Goal: Register for event/course

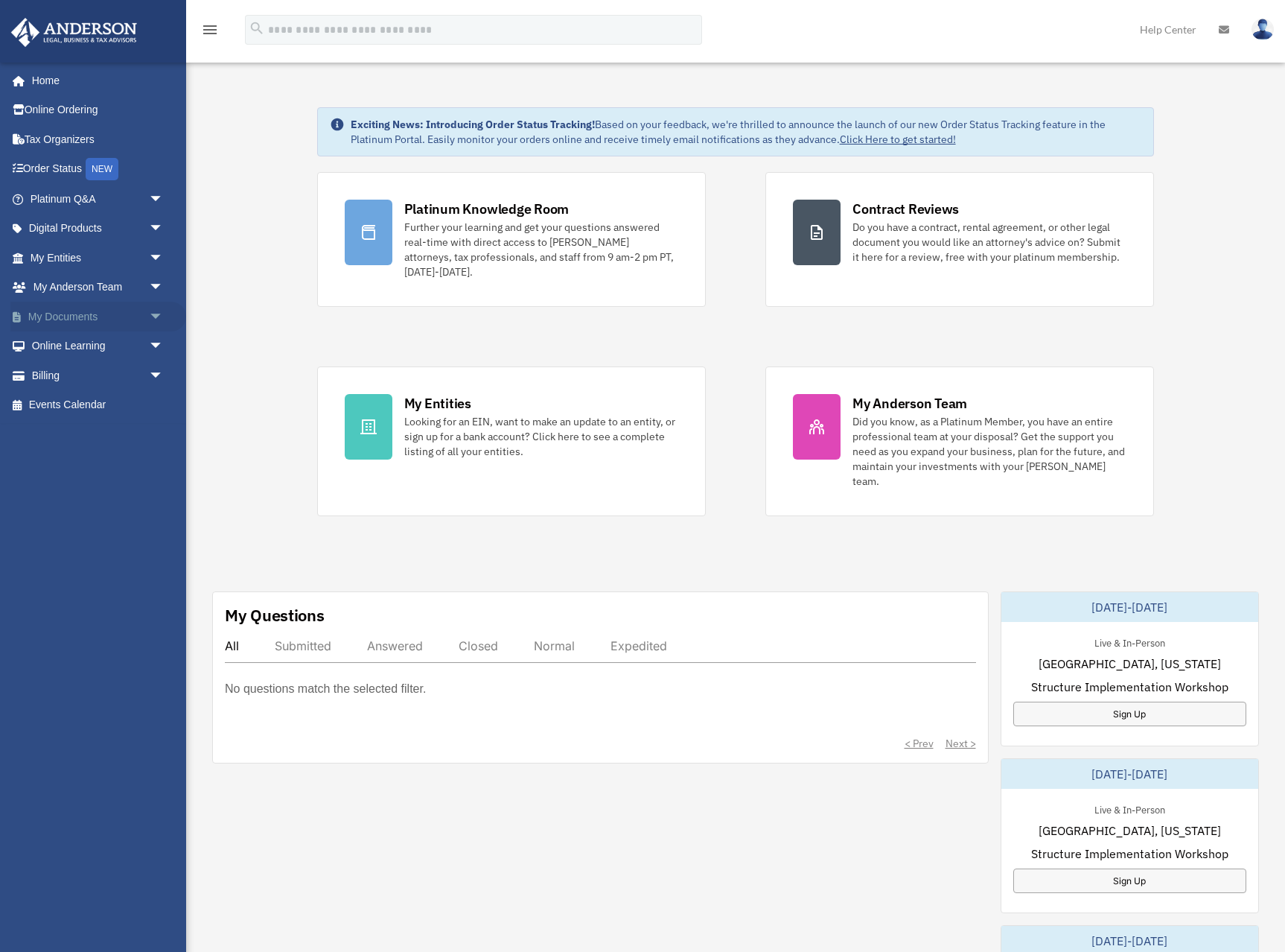
click at [158, 316] on span "arrow_drop_down" at bounding box center [164, 317] width 30 height 31
click at [62, 345] on link "Box" at bounding box center [103, 346] width 165 height 30
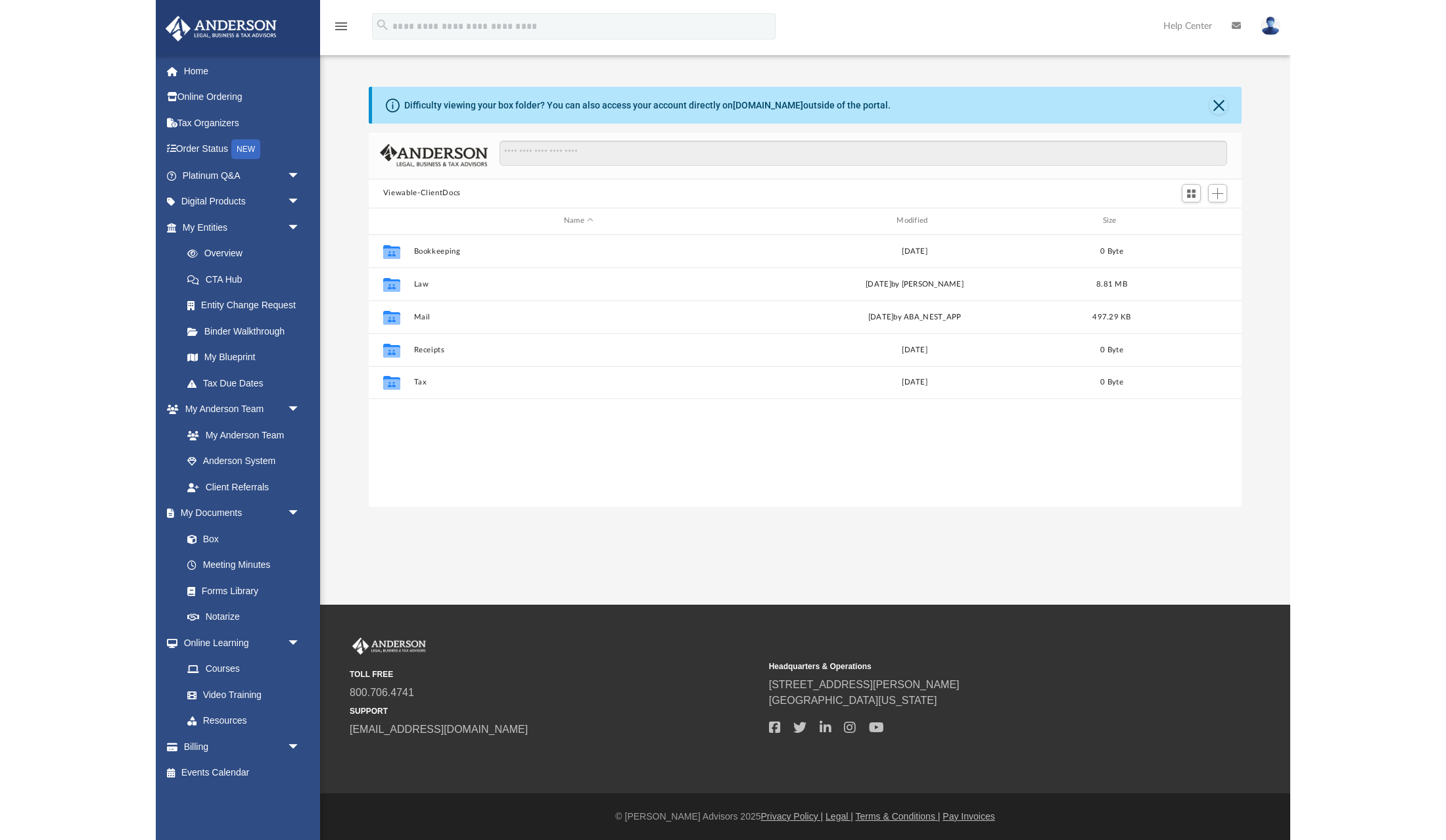
scroll to position [299, 873]
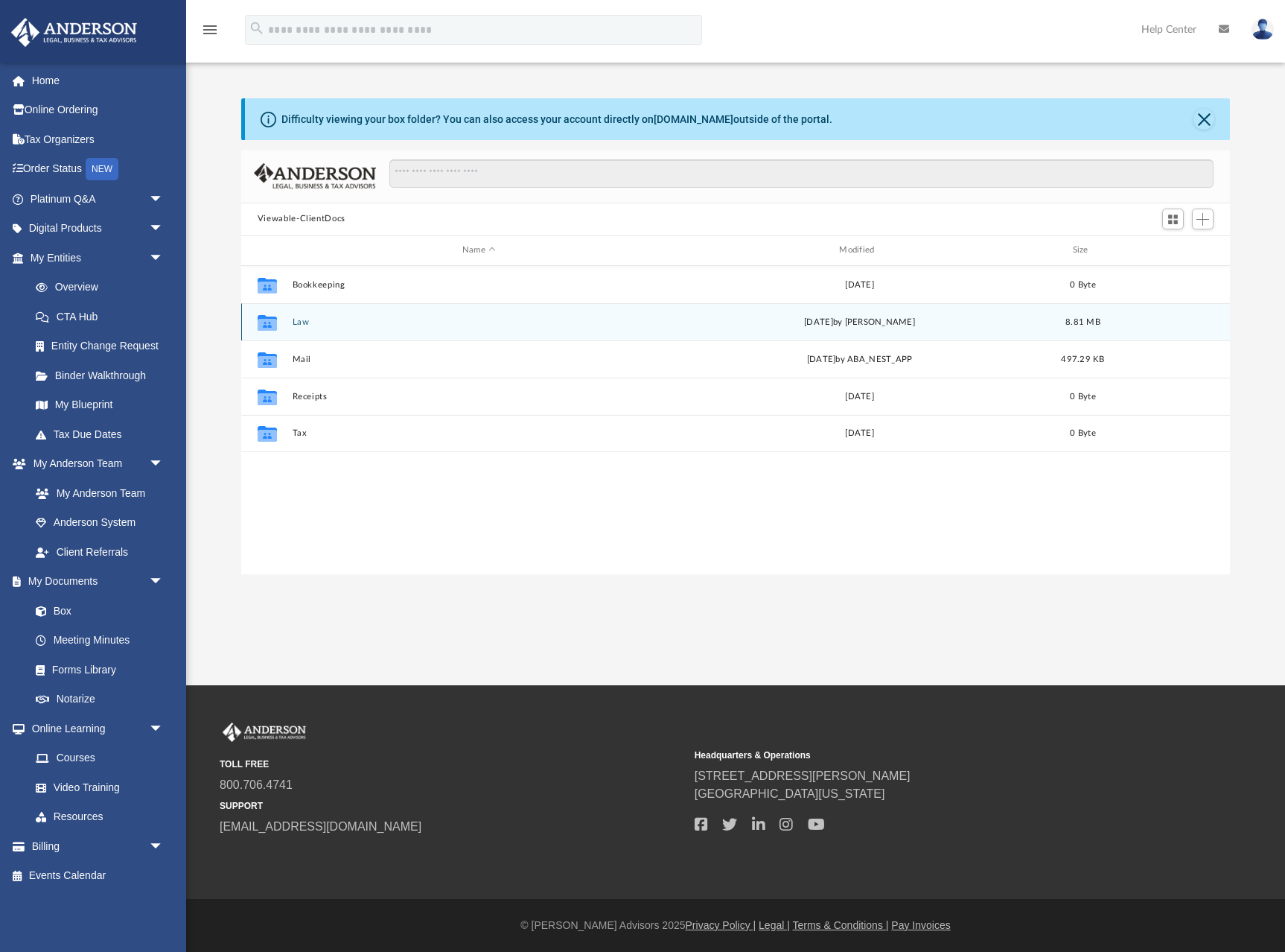
click at [274, 323] on icon "grid" at bounding box center [267, 324] width 20 height 12
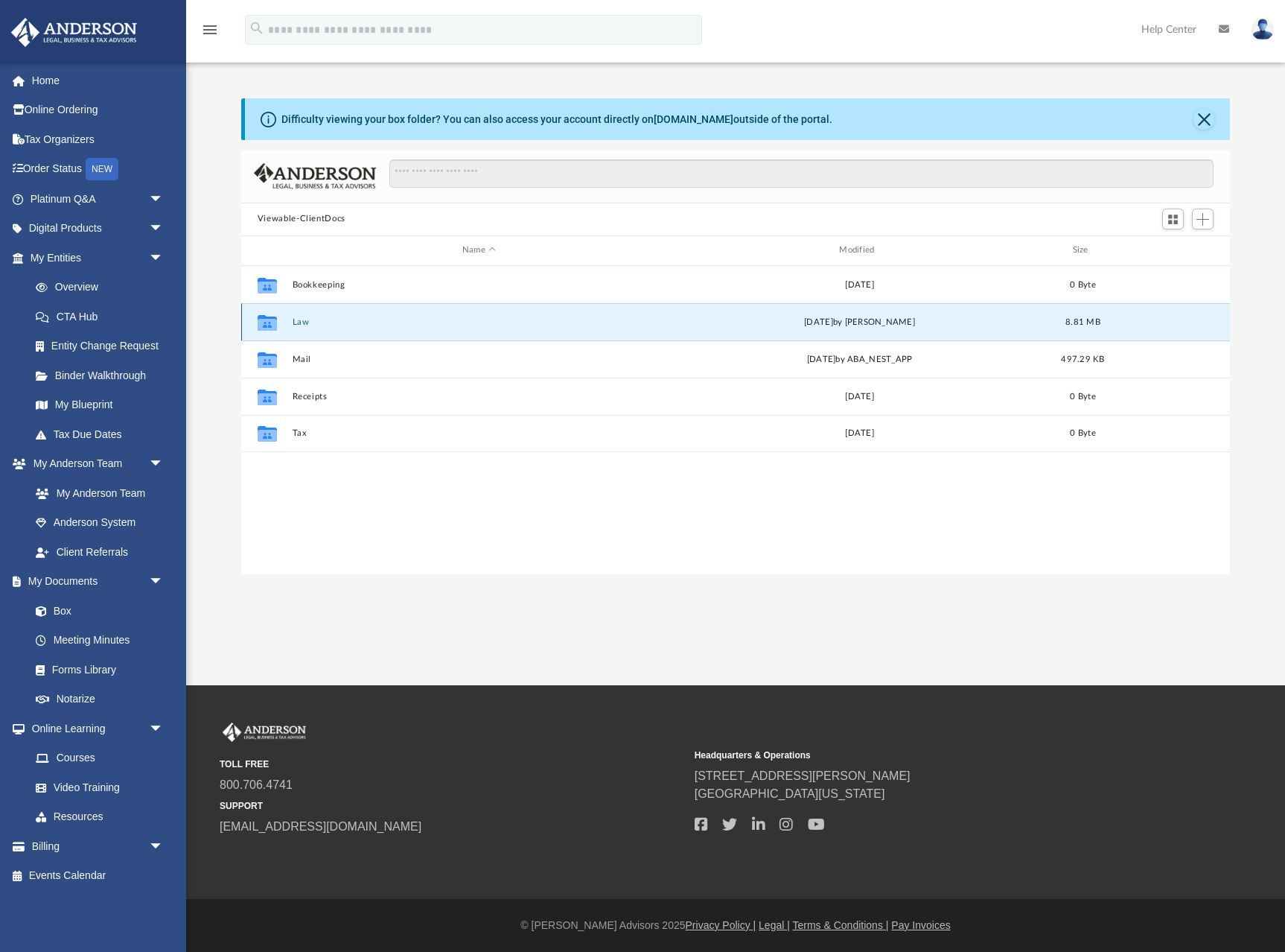
click at [265, 326] on icon "grid" at bounding box center [267, 322] width 20 height 16
click at [266, 324] on icon "grid" at bounding box center [267, 322] width 20 height 16
click at [300, 317] on button "Law" at bounding box center [479, 321] width 374 height 9
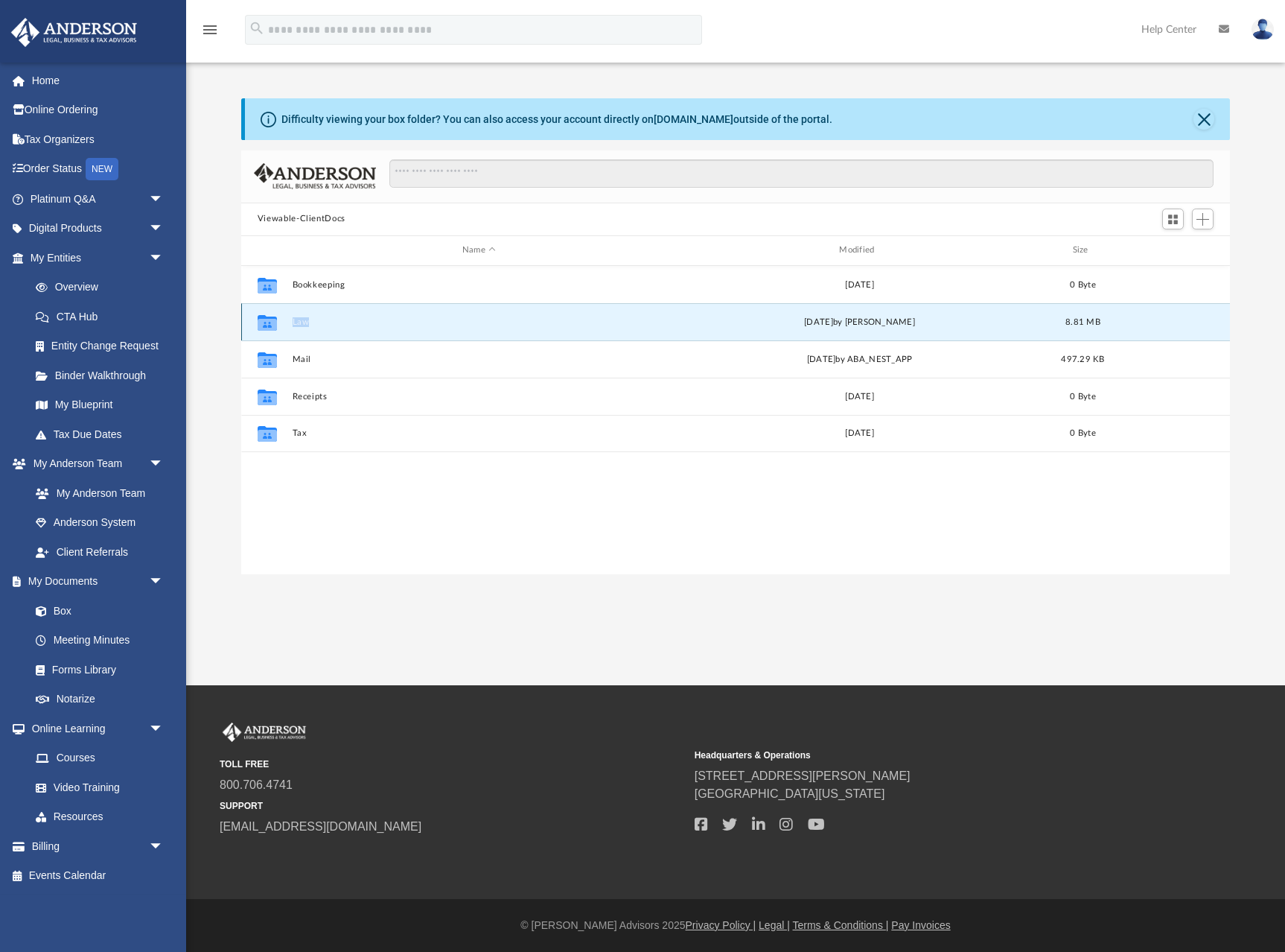
click at [300, 317] on button "Law" at bounding box center [479, 321] width 374 height 9
click at [296, 324] on button "Harbord House LLC" at bounding box center [479, 321] width 374 height 9
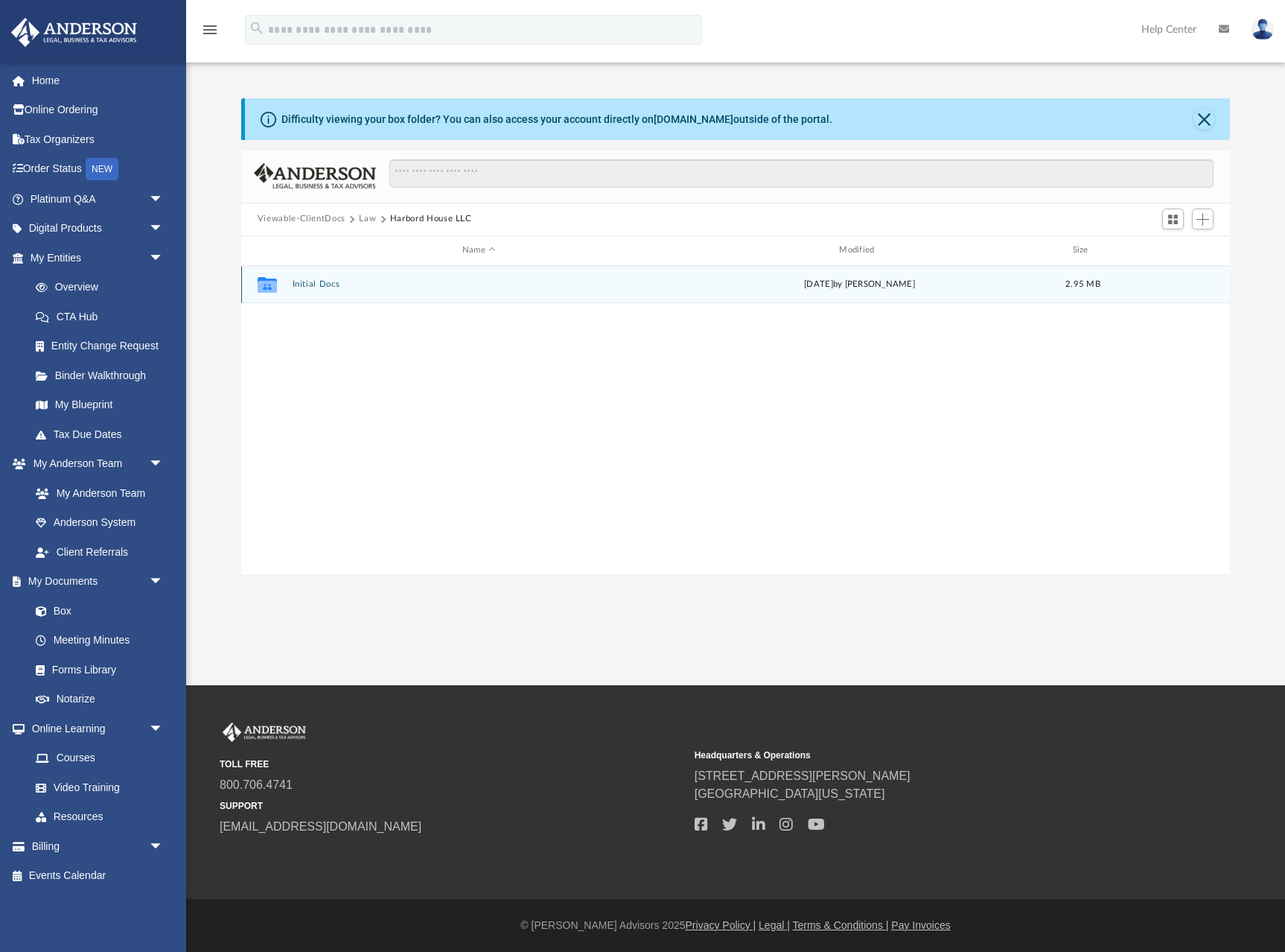
click at [307, 287] on button "Initial Docs" at bounding box center [479, 284] width 374 height 9
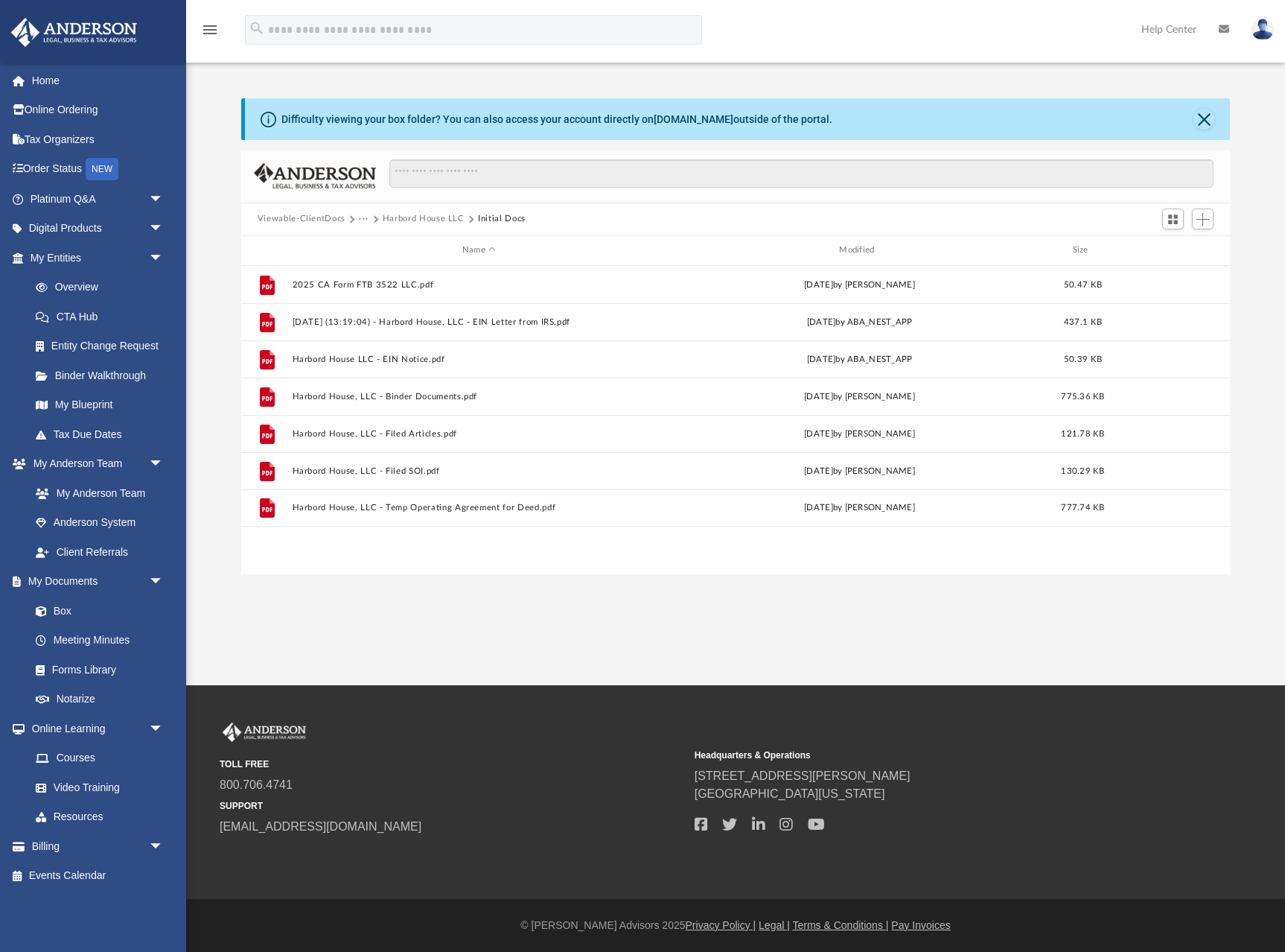
click at [862, 118] on div "Difficulty viewing your box folder? You can also access your account directly o…" at bounding box center [737, 118] width 985 height 42
click at [74, 403] on link "My Blueprint" at bounding box center [103, 405] width 165 height 30
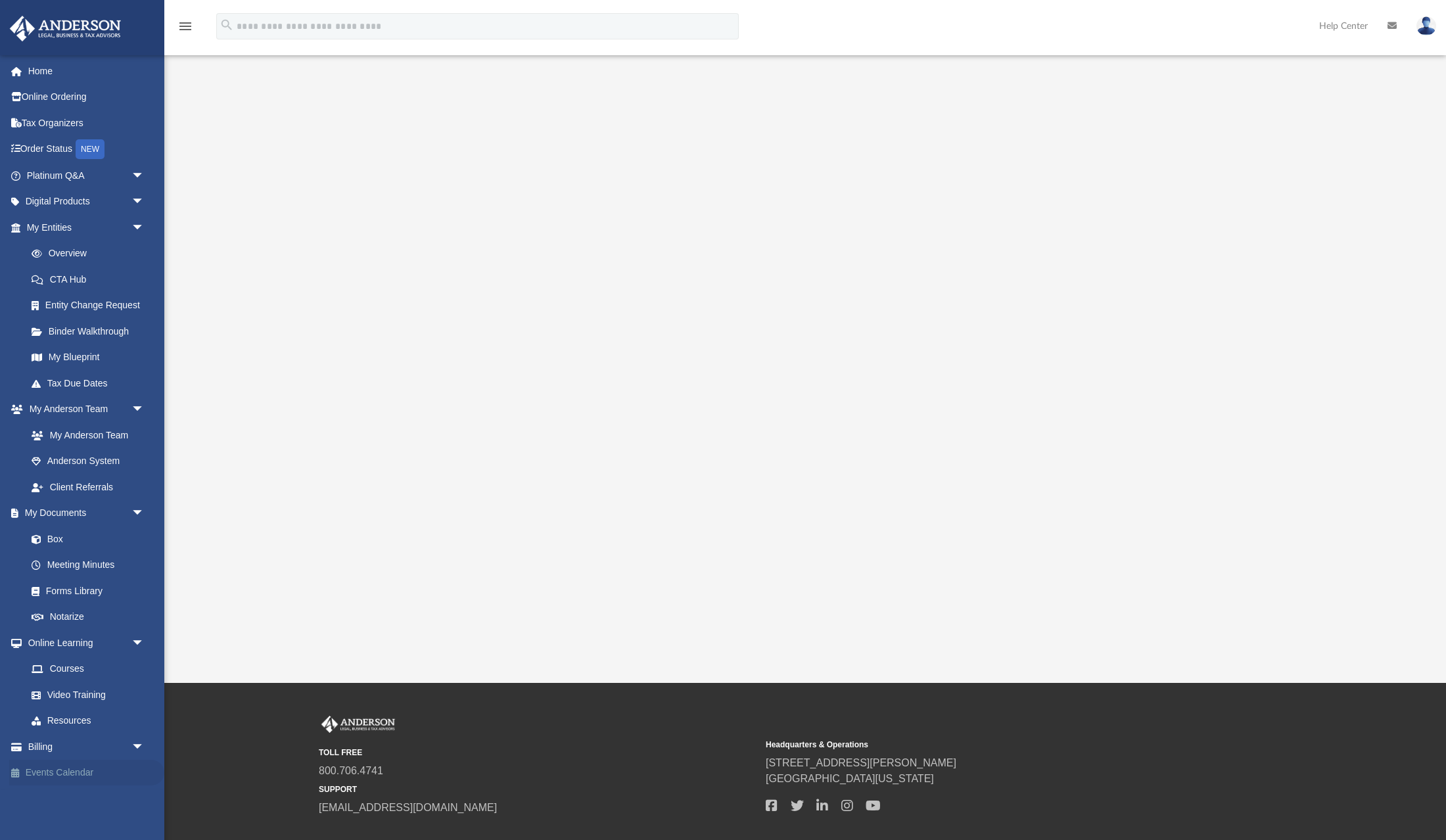
click at [19, 774] on span at bounding box center [22, 772] width 7 height 9
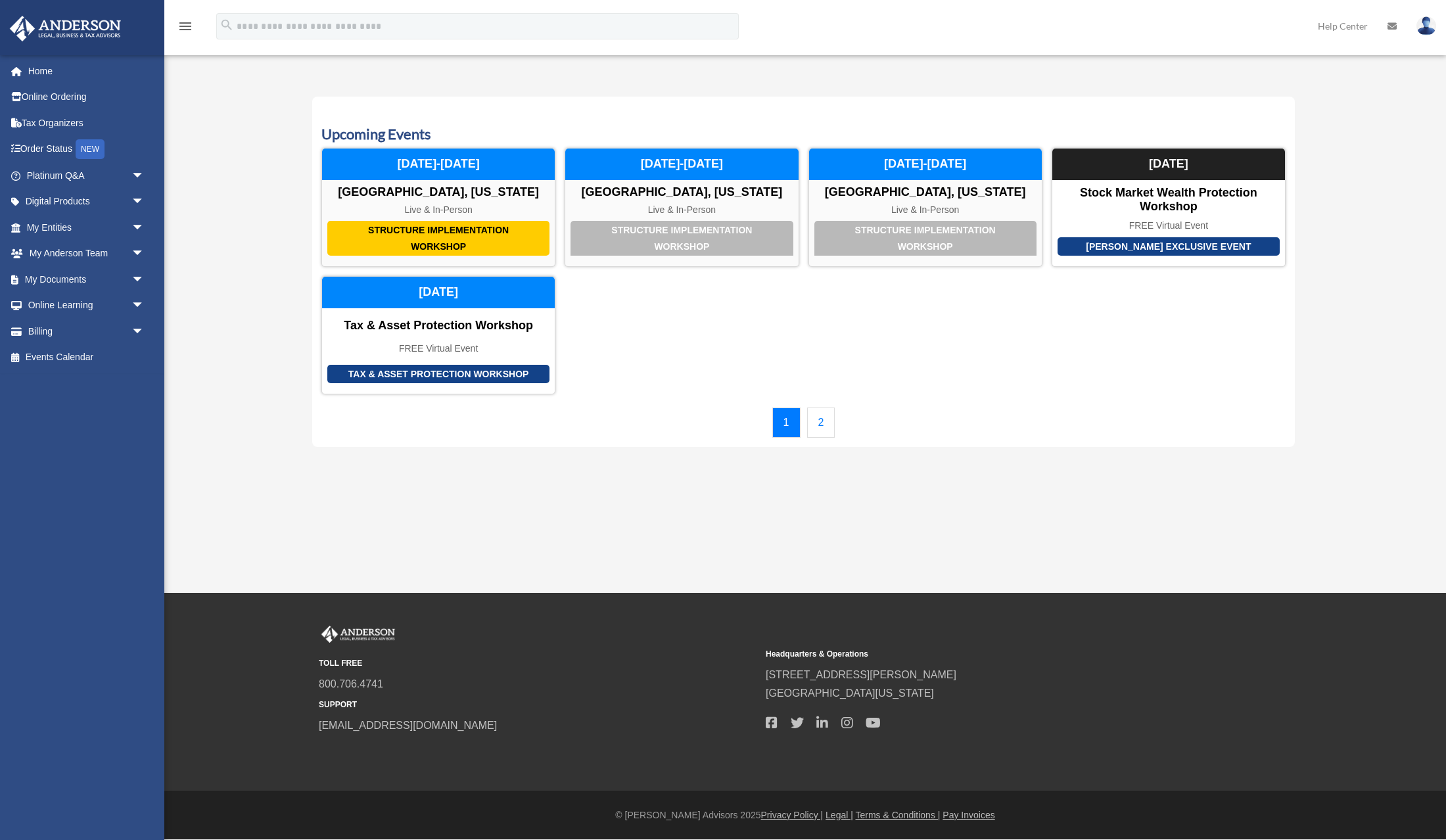
click at [820, 432] on link "2" at bounding box center [821, 422] width 28 height 30
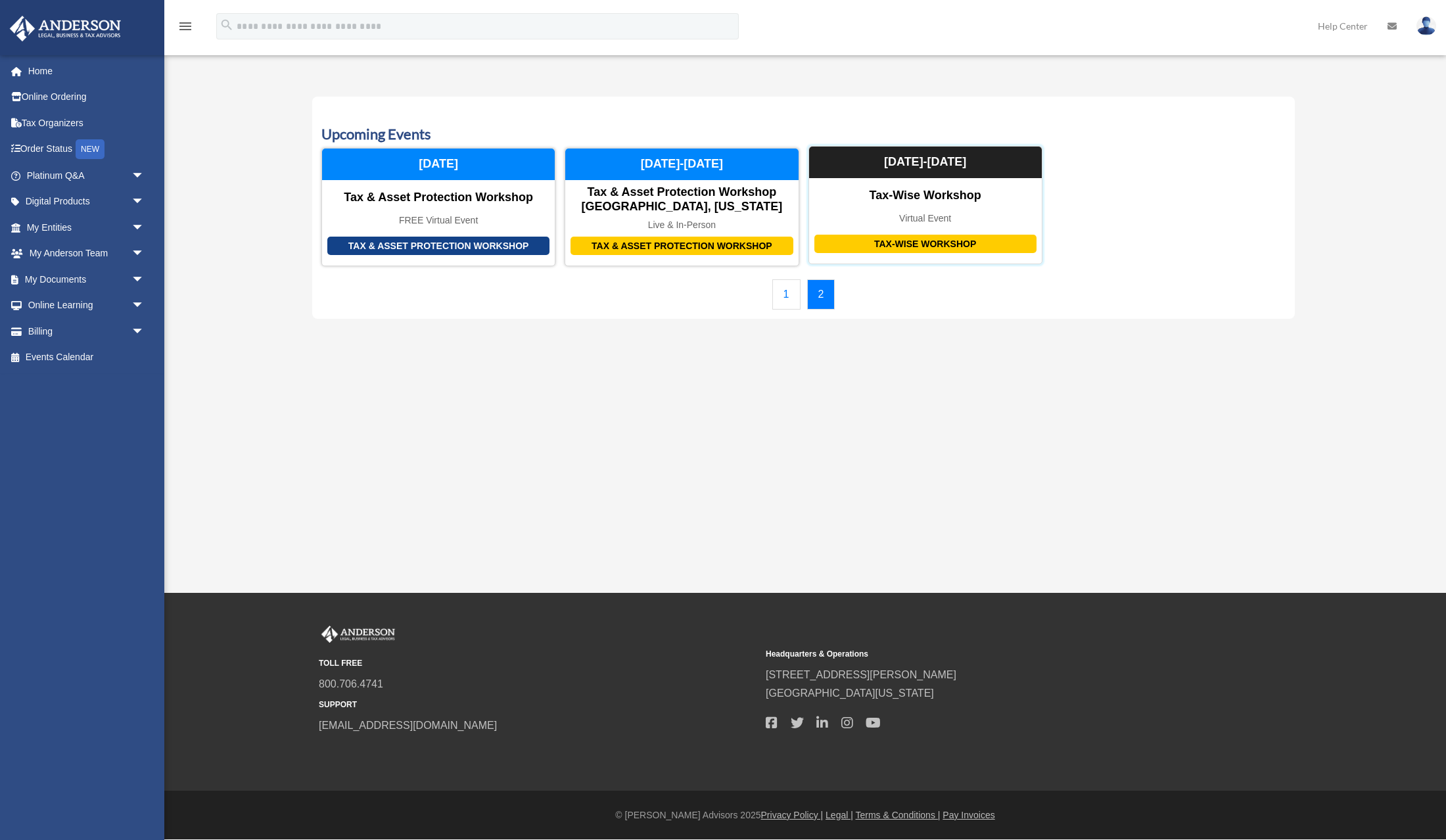
click at [938, 207] on div "Tax-Wise Workshop Tax-Wise Workshop Virtual Event [DATE]-[DATE]" at bounding box center [925, 205] width 234 height 118
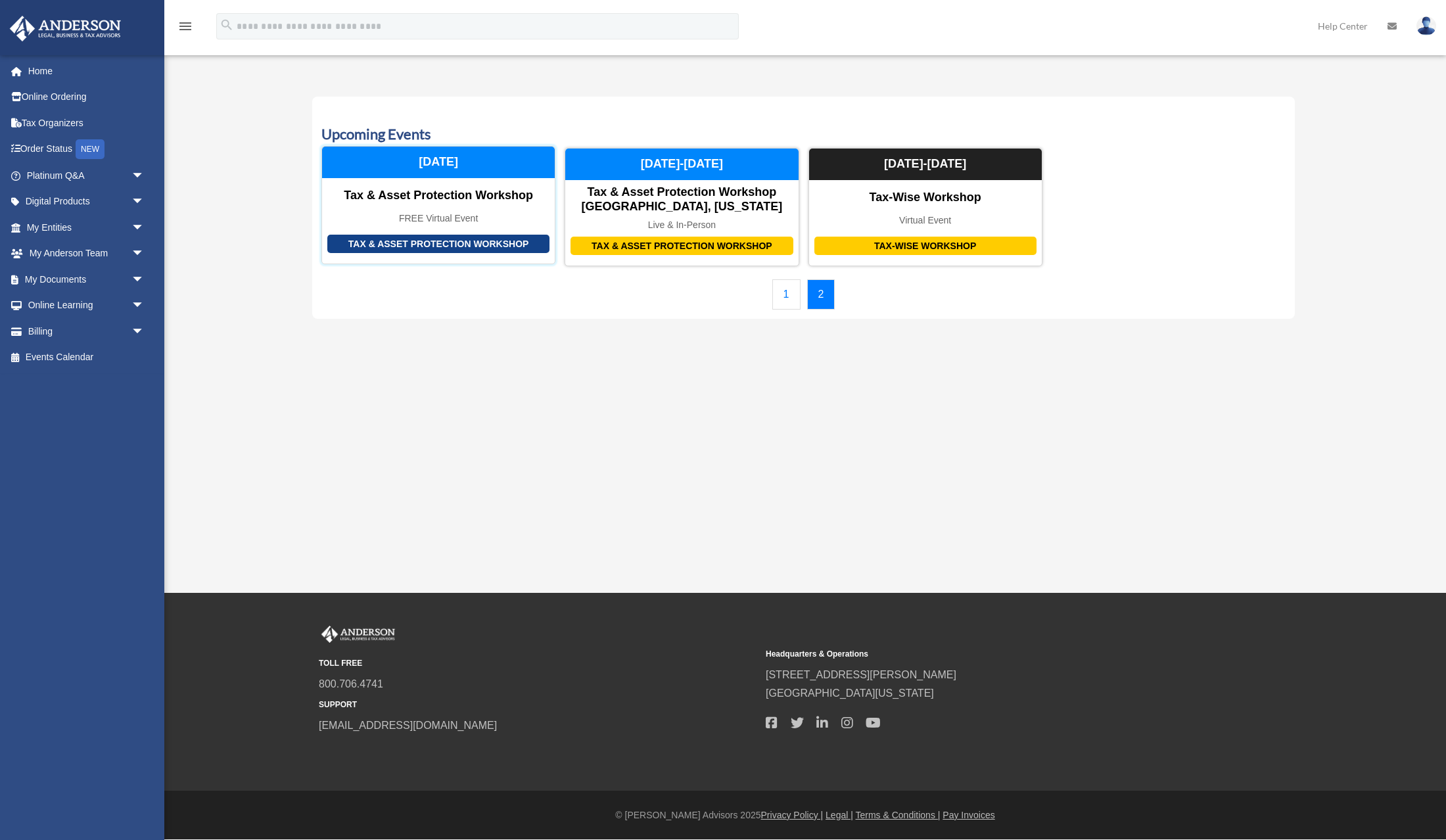
click at [428, 221] on div "FREE Virtual Event" at bounding box center [438, 218] width 232 height 11
